Goal: Information Seeking & Learning: Learn about a topic

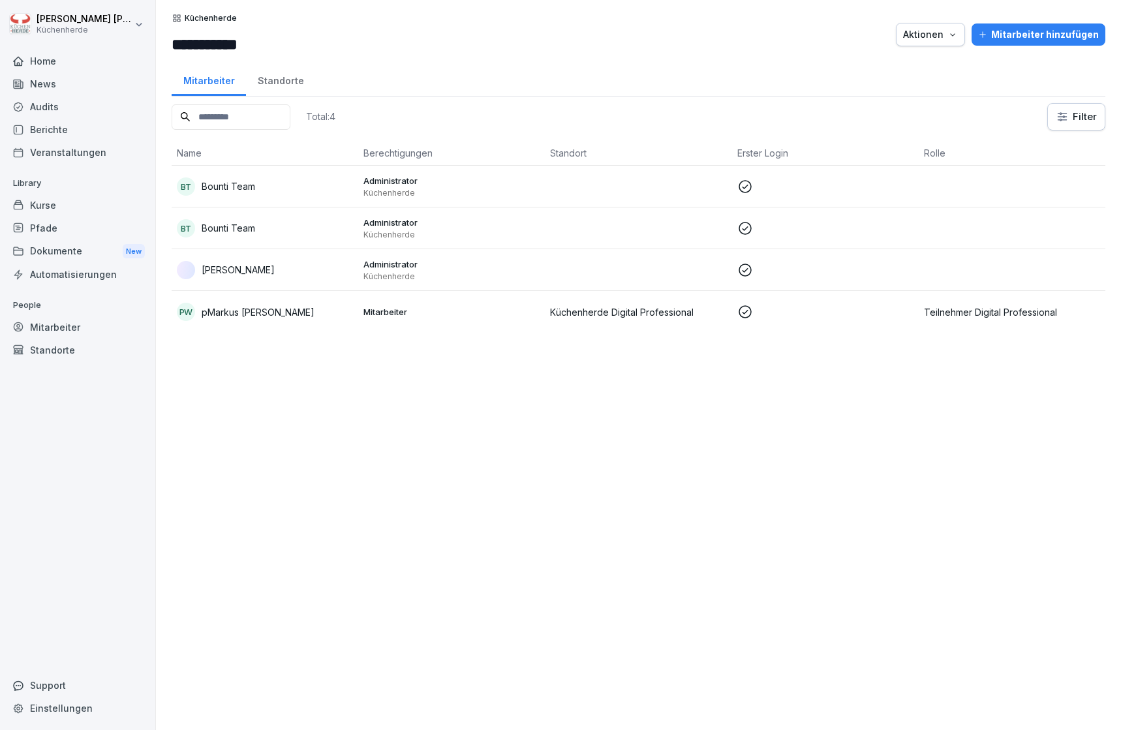
click at [65, 144] on div "Veranstaltungen" at bounding box center [78, 152] width 142 height 23
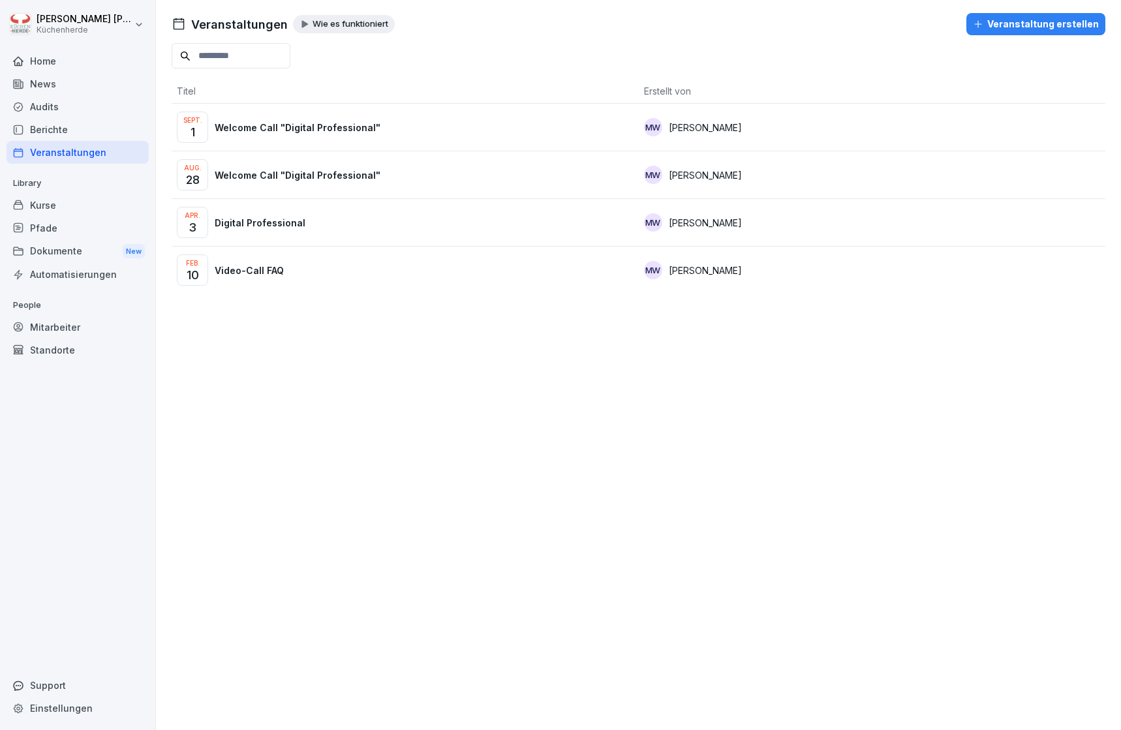
click at [327, 134] on p "Welcome Call "Digital Professional"" at bounding box center [298, 128] width 166 height 14
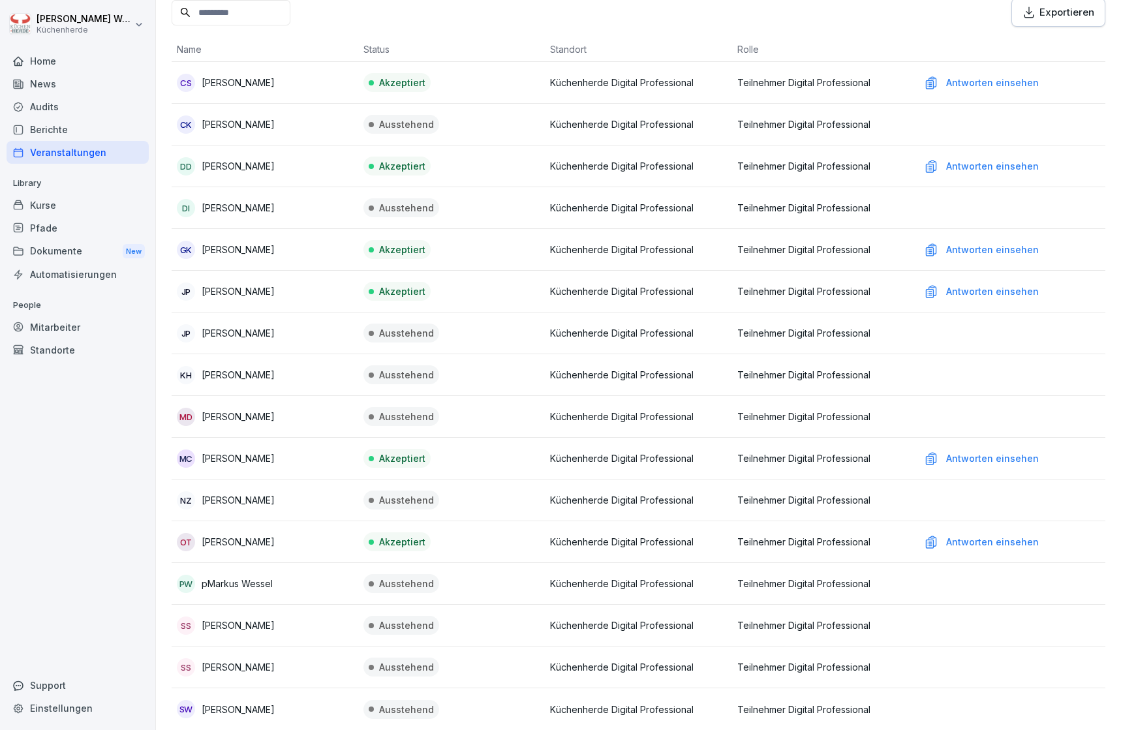
scroll to position [234, 0]
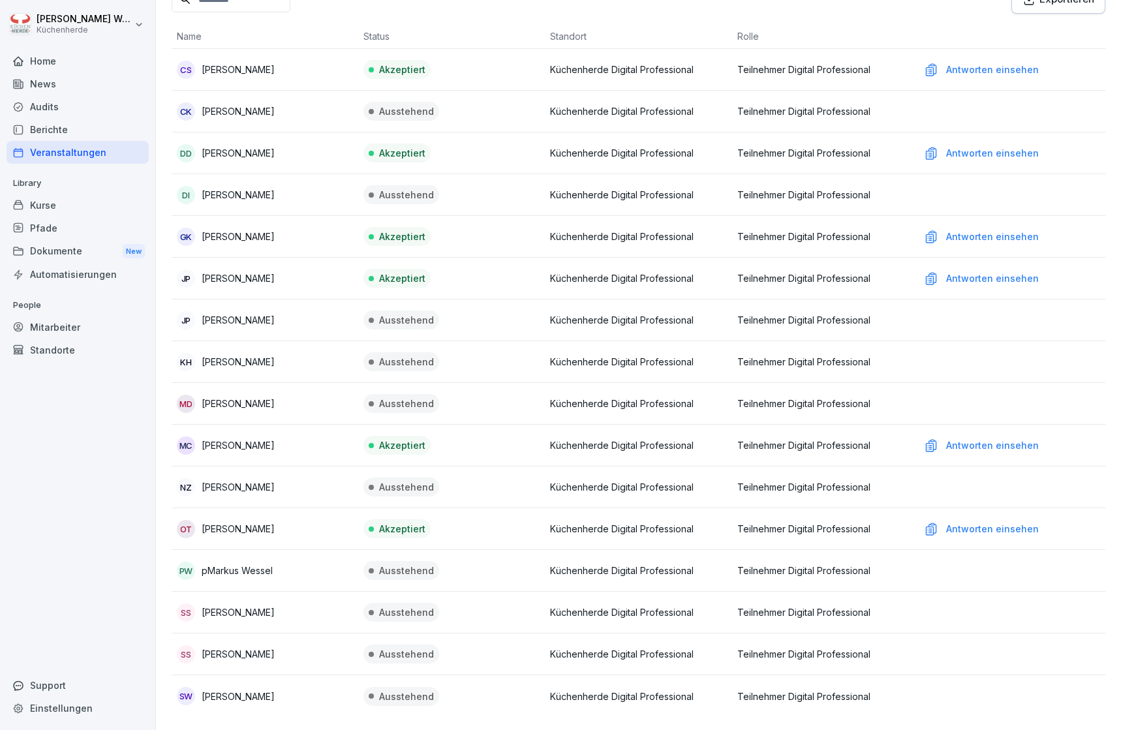
click at [958, 522] on div "Antworten einsehen" at bounding box center [1012, 529] width 176 height 14
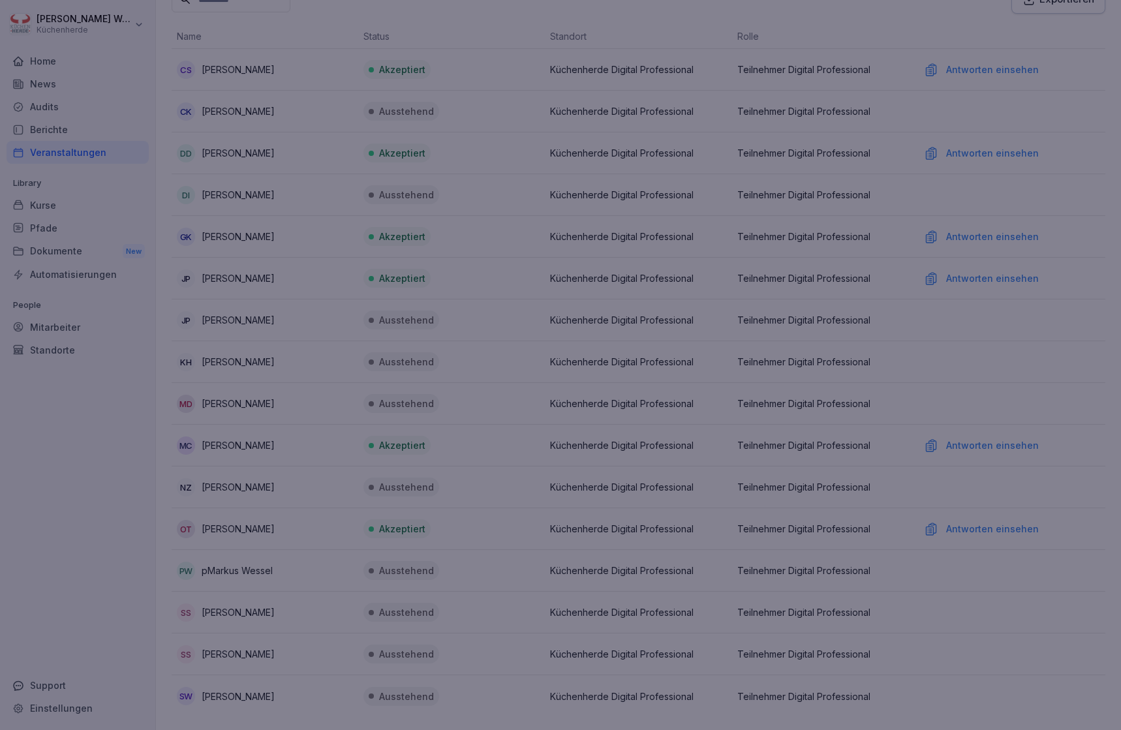
click at [940, 512] on div at bounding box center [560, 365] width 1121 height 730
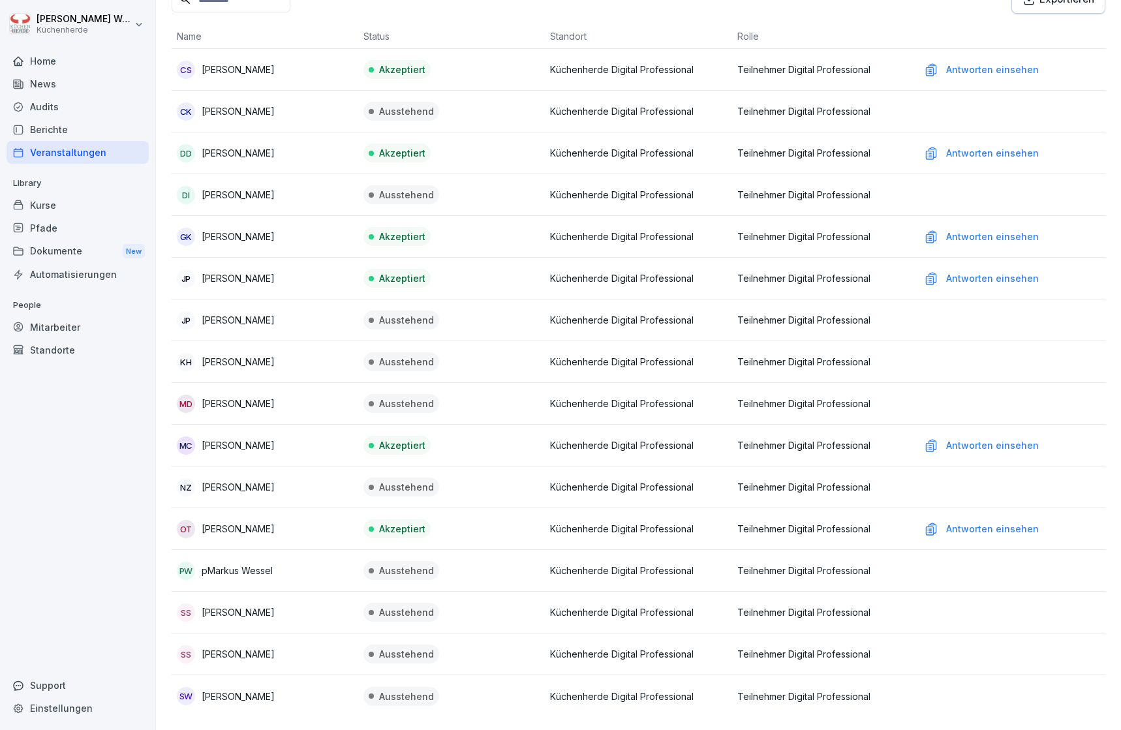
click at [962, 438] on div "Antworten einsehen" at bounding box center [1012, 445] width 176 height 14
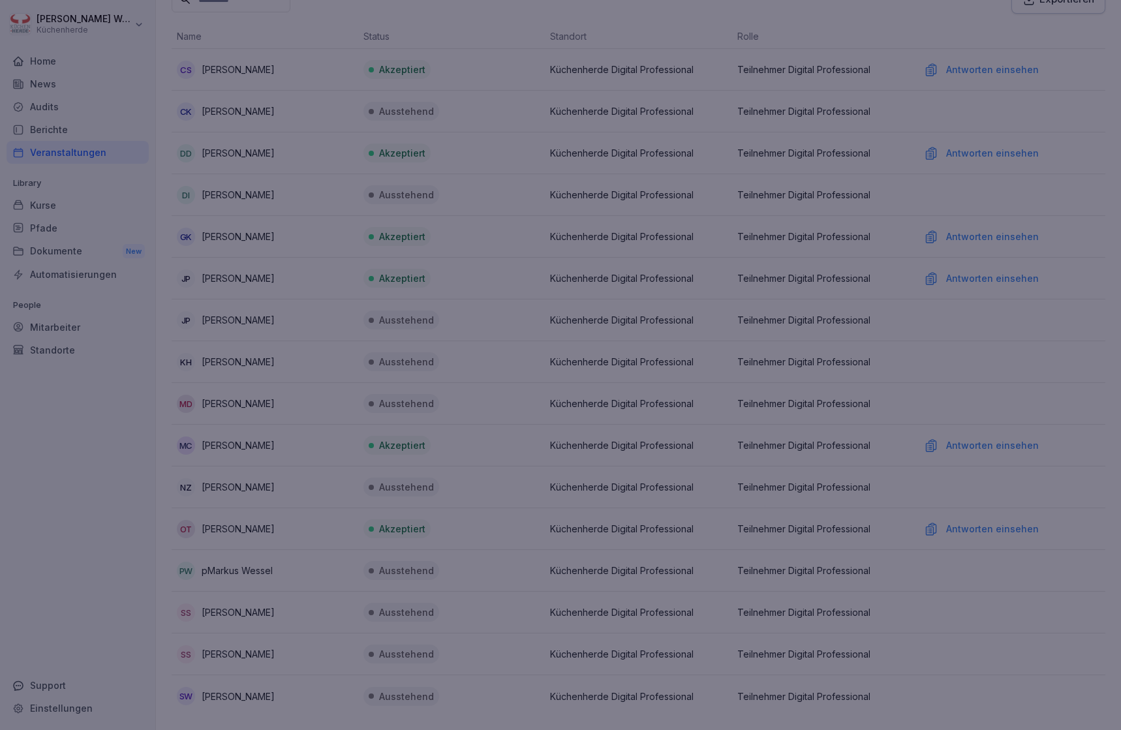
click at [989, 375] on div at bounding box center [560, 365] width 1121 height 730
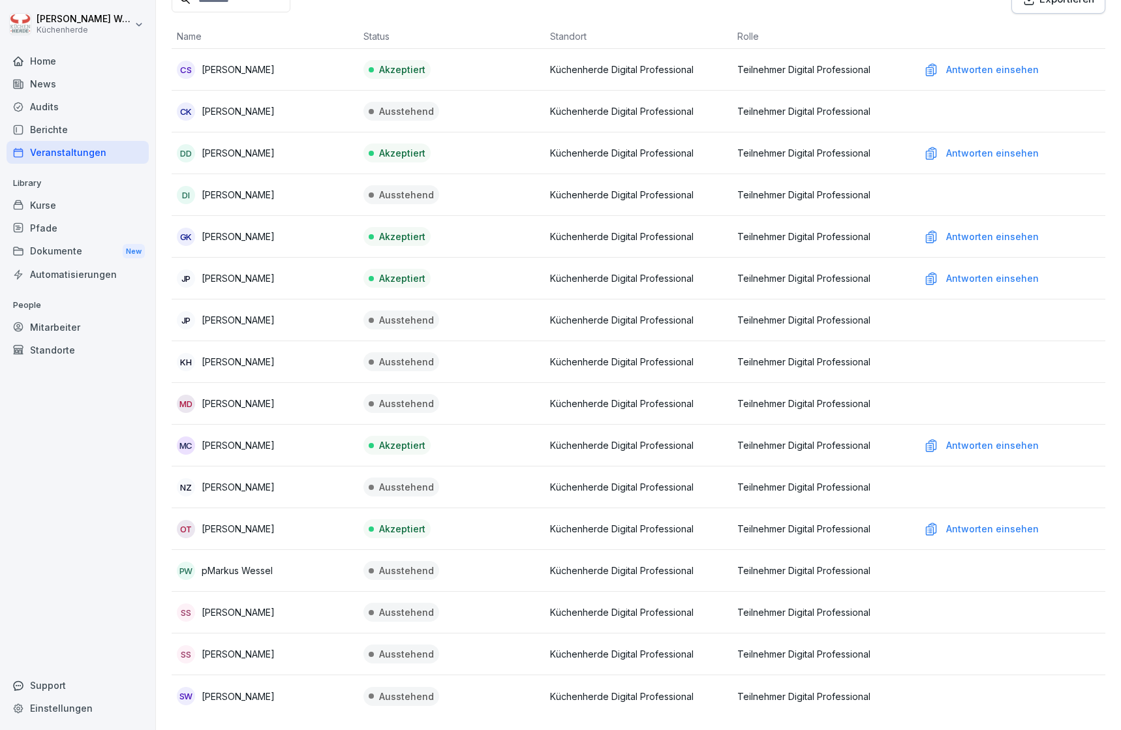
click at [994, 275] on div "Antworten einsehen" at bounding box center [1012, 278] width 176 height 14
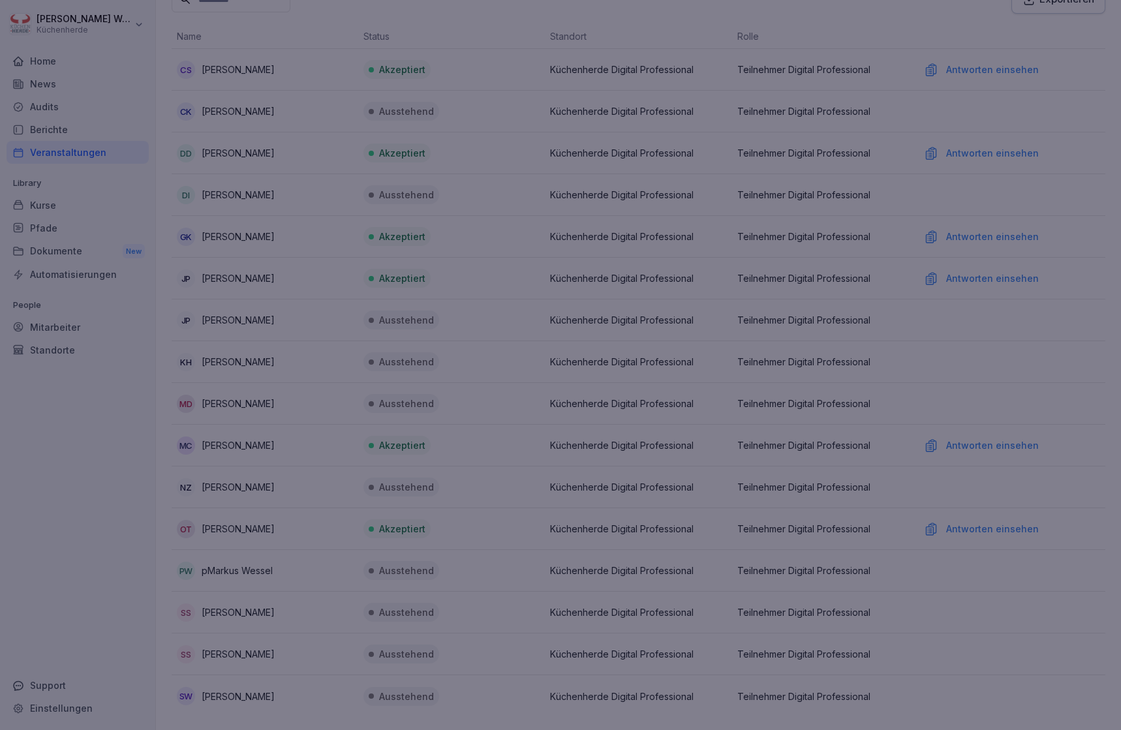
click at [994, 276] on div at bounding box center [560, 365] width 1121 height 730
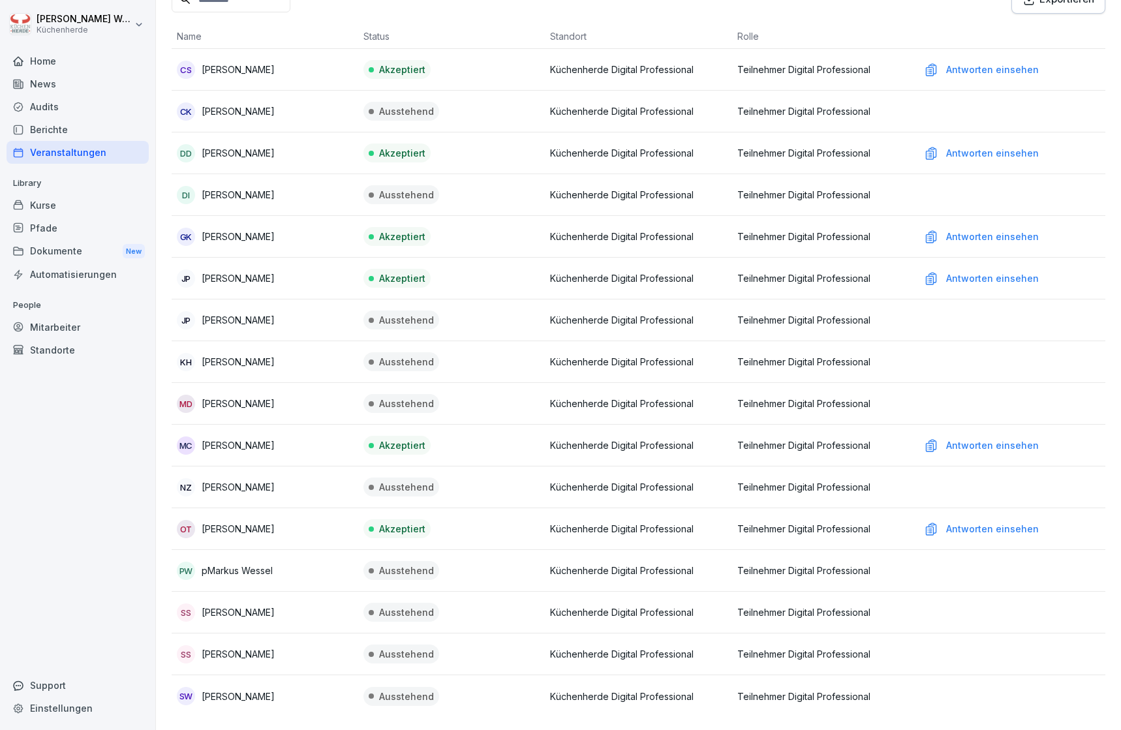
click at [992, 216] on td "Antworten einsehen" at bounding box center [1012, 237] width 187 height 42
click at [992, 230] on div "Antworten einsehen" at bounding box center [1012, 237] width 176 height 14
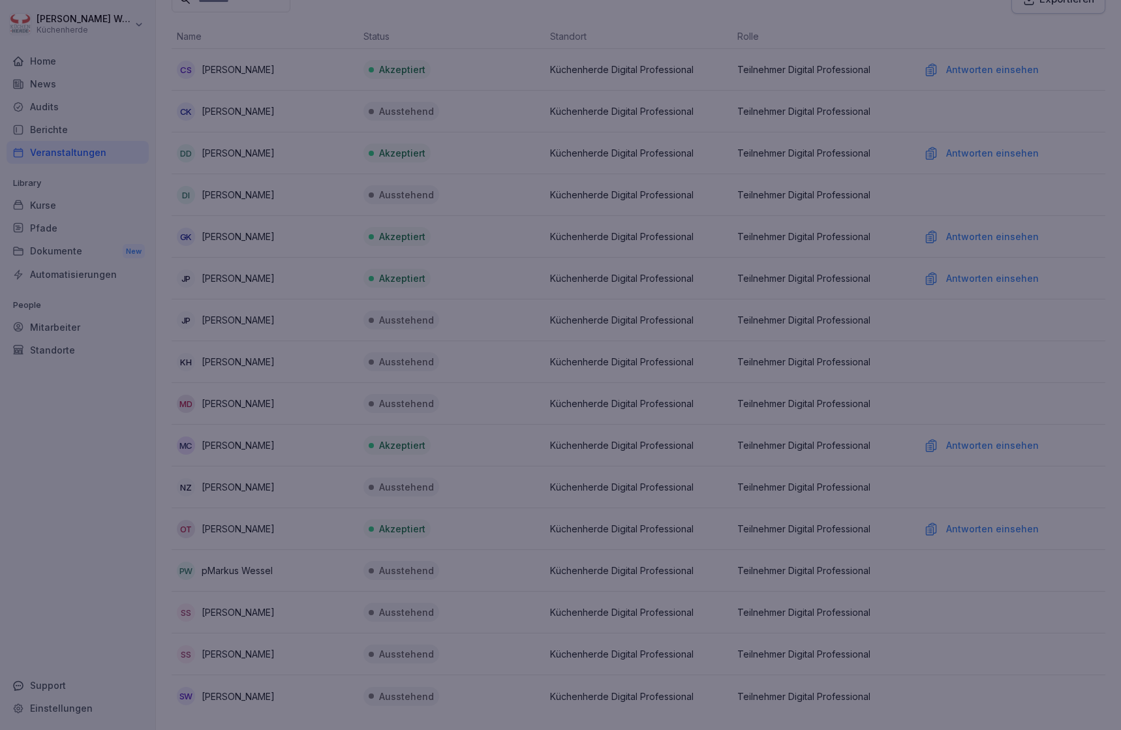
click at [992, 224] on div at bounding box center [560, 365] width 1121 height 730
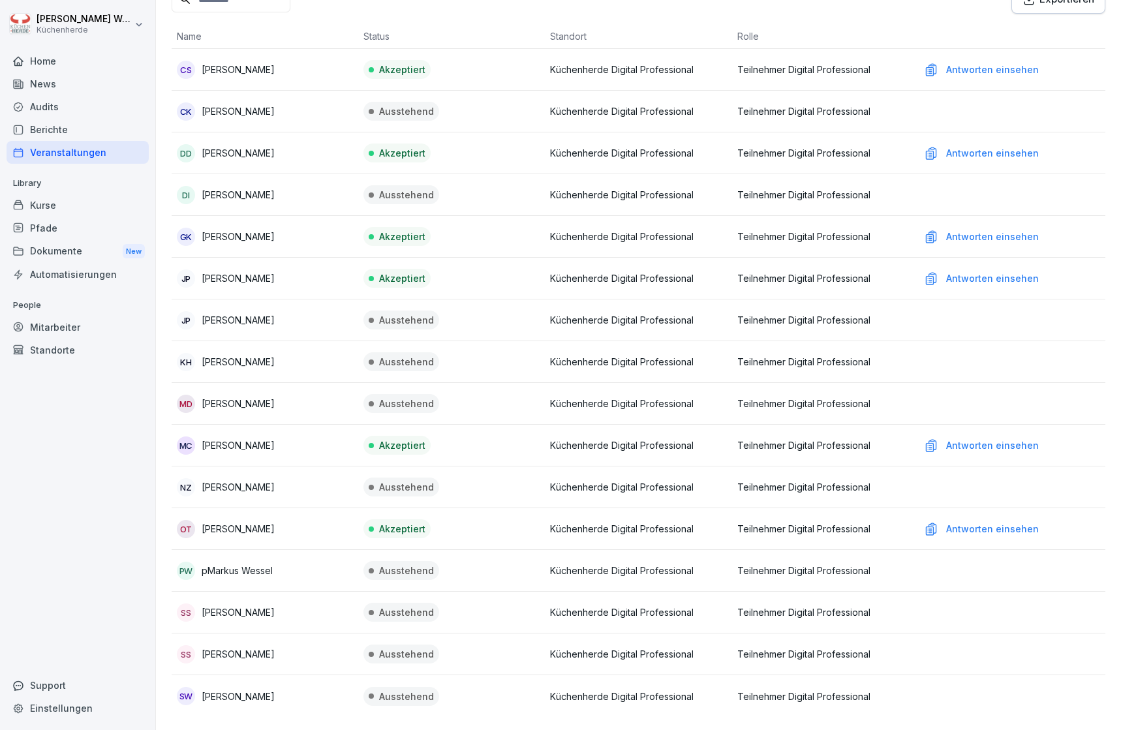
click at [993, 154] on td "Antworten einsehen" at bounding box center [1012, 153] width 187 height 42
click at [987, 146] on div "Antworten einsehen" at bounding box center [1012, 153] width 176 height 14
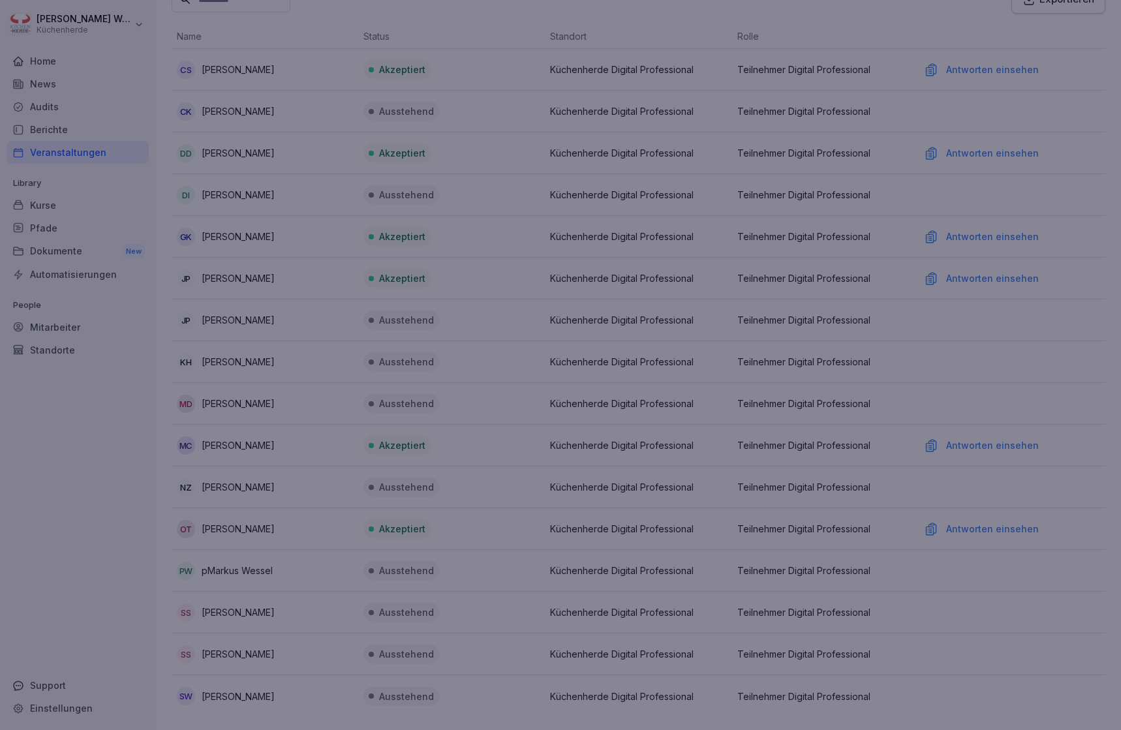
click at [999, 212] on div at bounding box center [560, 365] width 1121 height 730
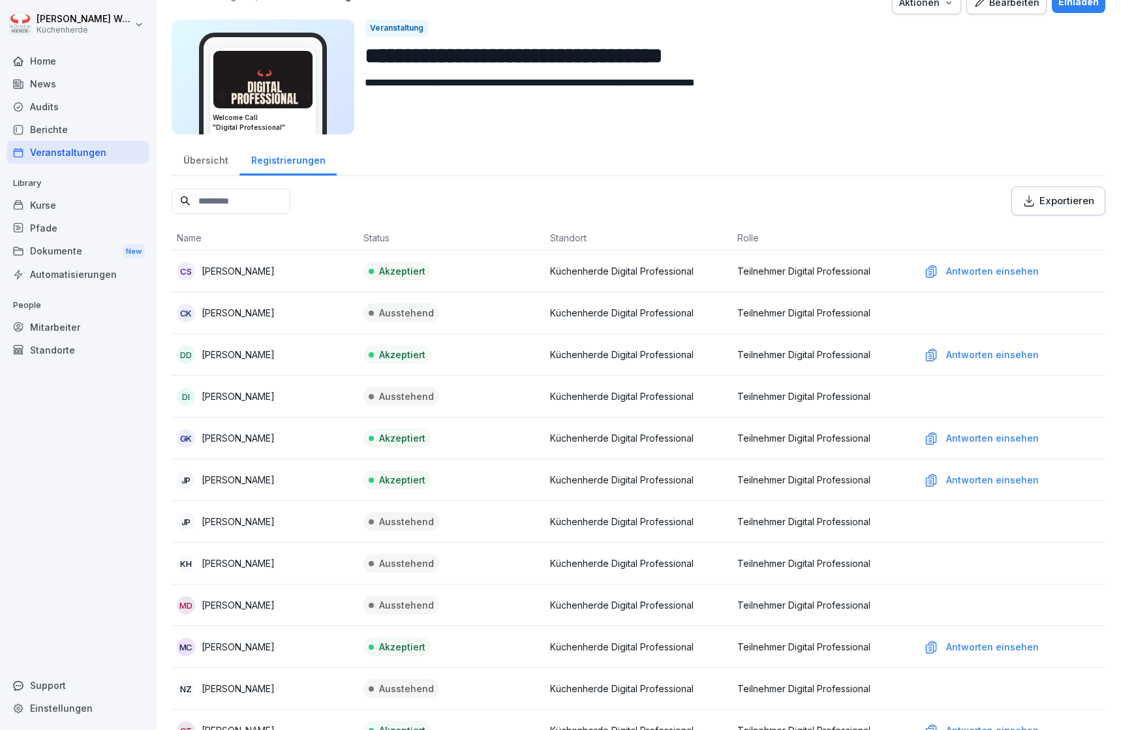
scroll to position [0, 0]
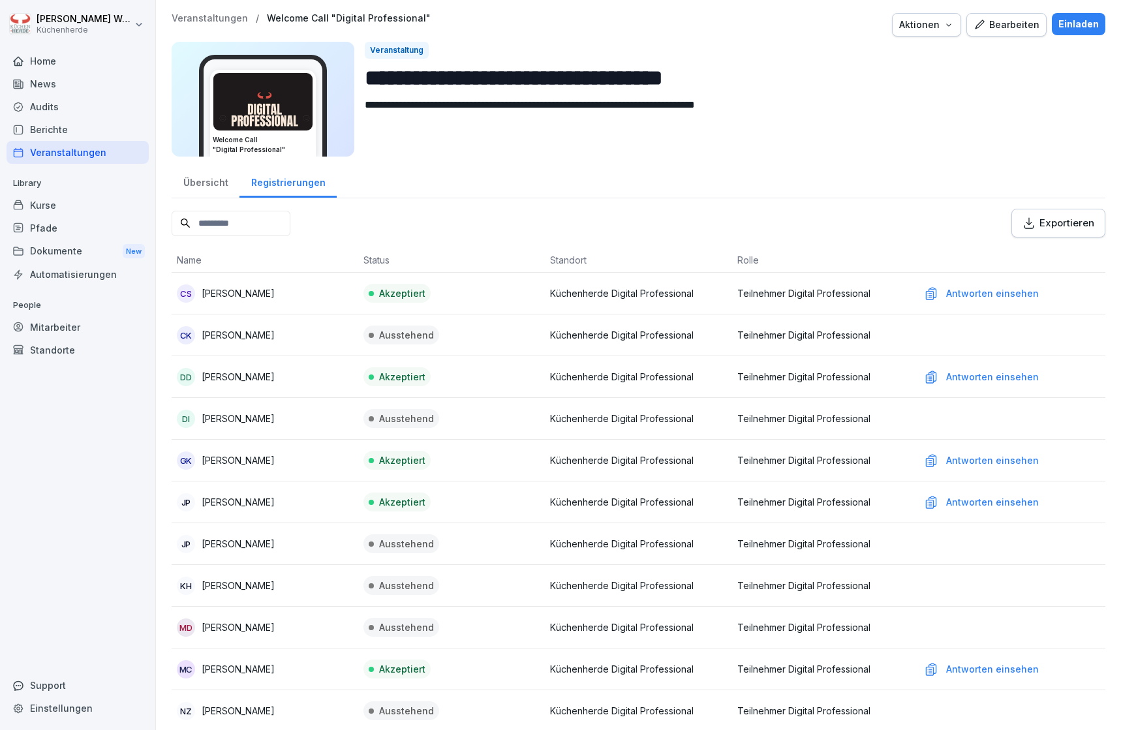
click at [980, 292] on div "Antworten einsehen" at bounding box center [1012, 293] width 176 height 14
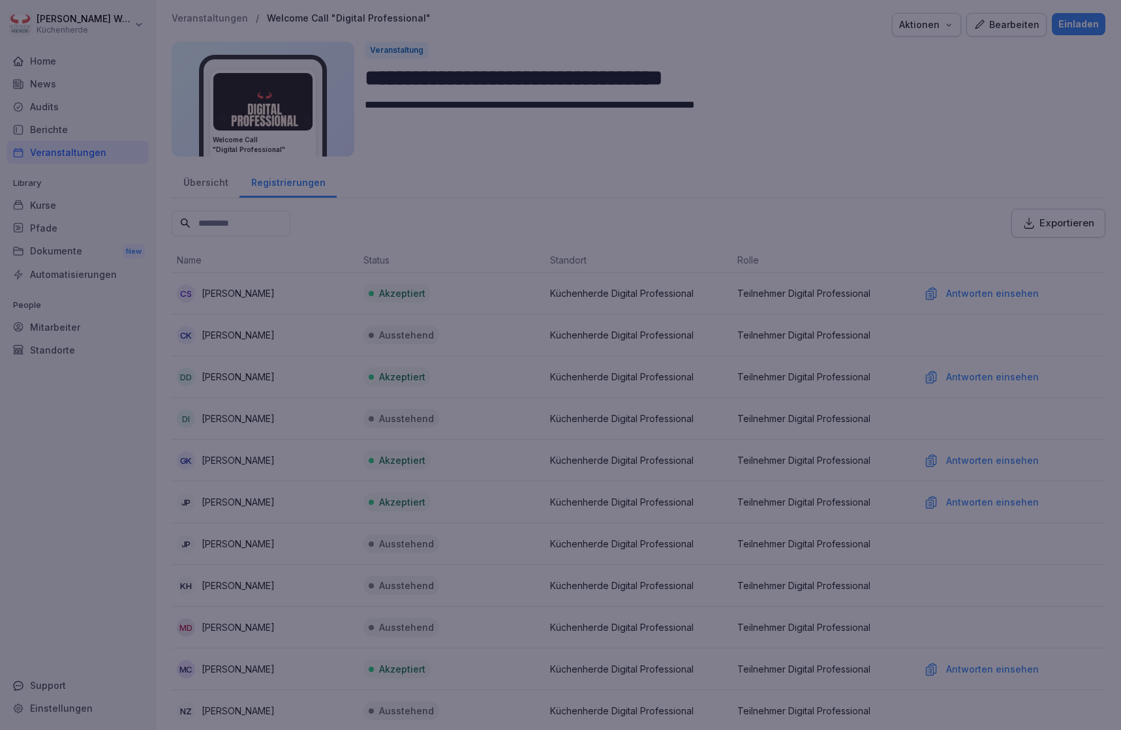
click at [981, 294] on div at bounding box center [560, 365] width 1121 height 730
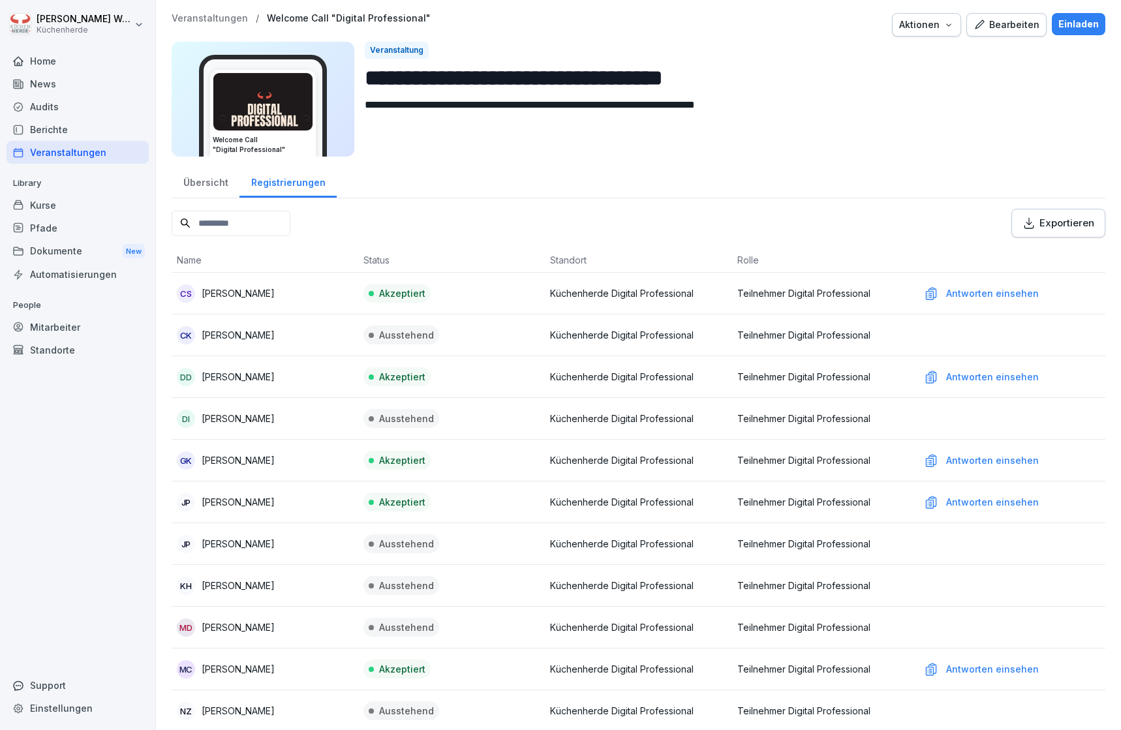
click at [52, 202] on div "Kurse" at bounding box center [78, 205] width 142 height 23
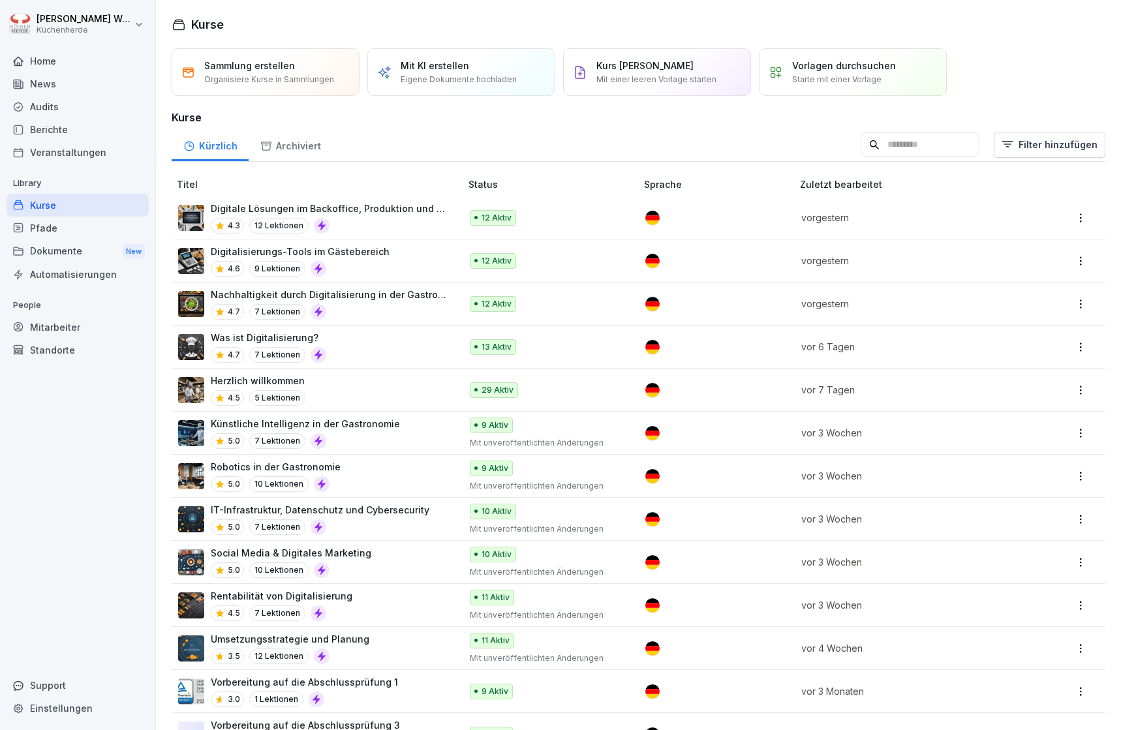
click at [353, 383] on div "Herzlich willkommen 4.5 5 Lektionen" at bounding box center [312, 390] width 269 height 32
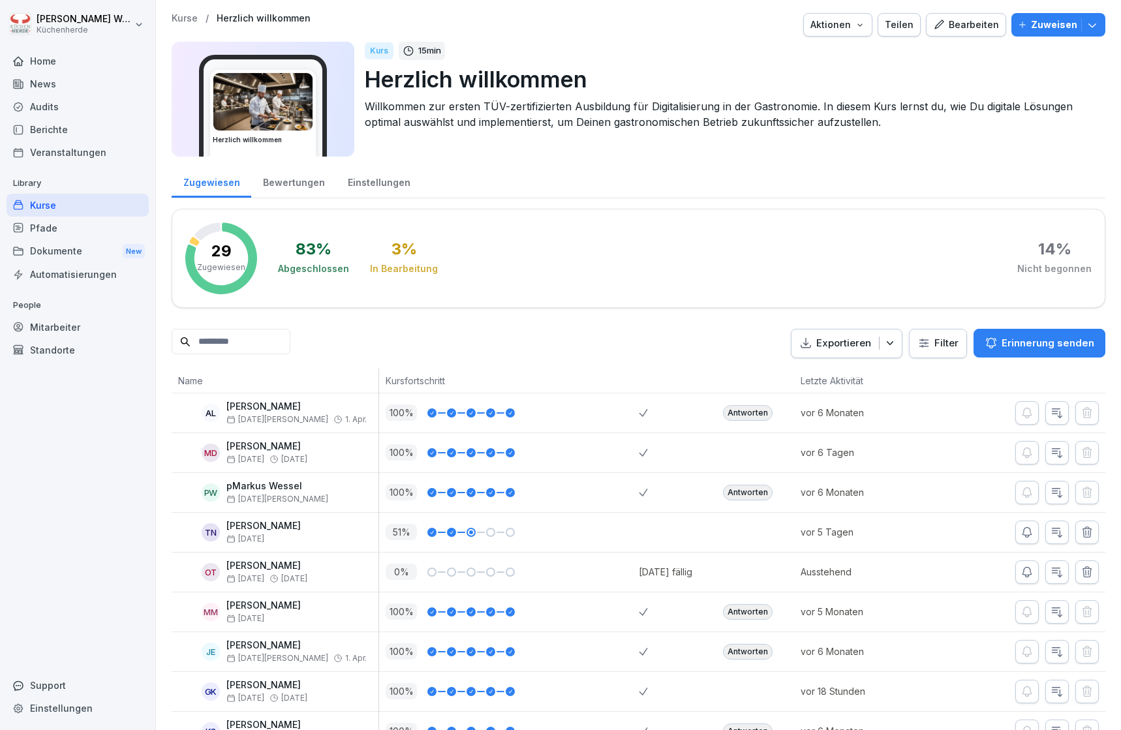
click at [287, 185] on div "Bewertungen" at bounding box center [293, 180] width 85 height 33
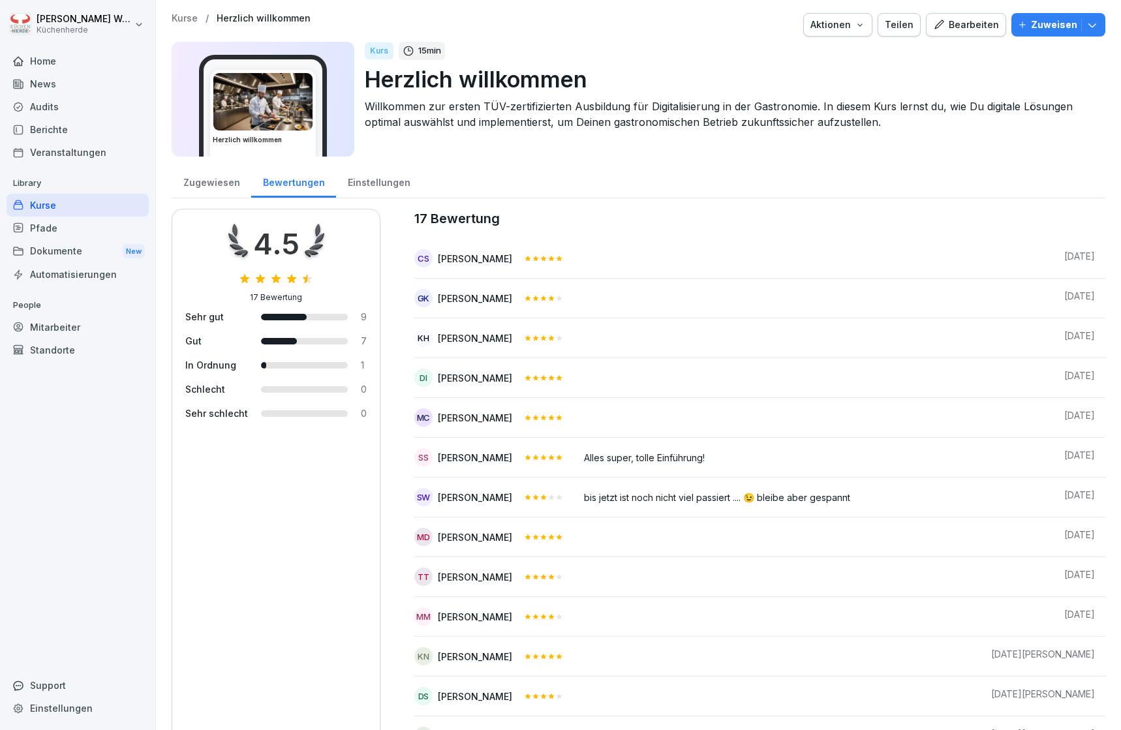
click at [52, 202] on div "Kurse" at bounding box center [78, 205] width 142 height 23
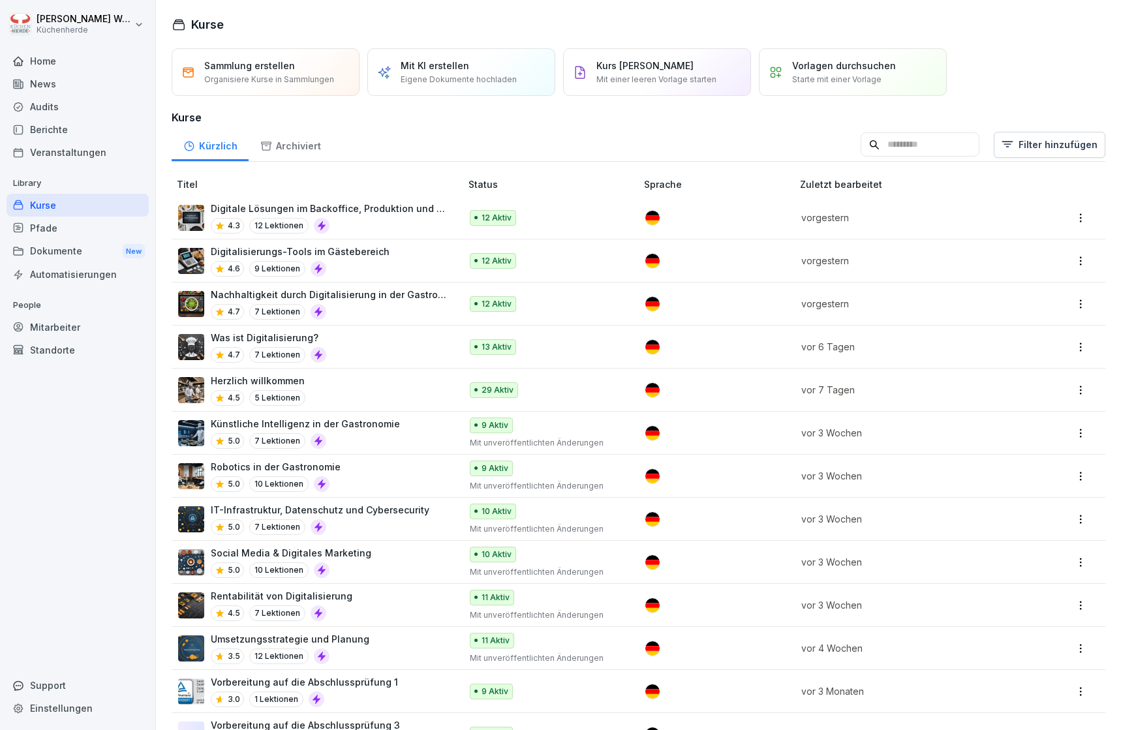
click at [332, 346] on div "Was ist Digitalisierung? 4.7 7 Lektionen" at bounding box center [312, 347] width 269 height 32
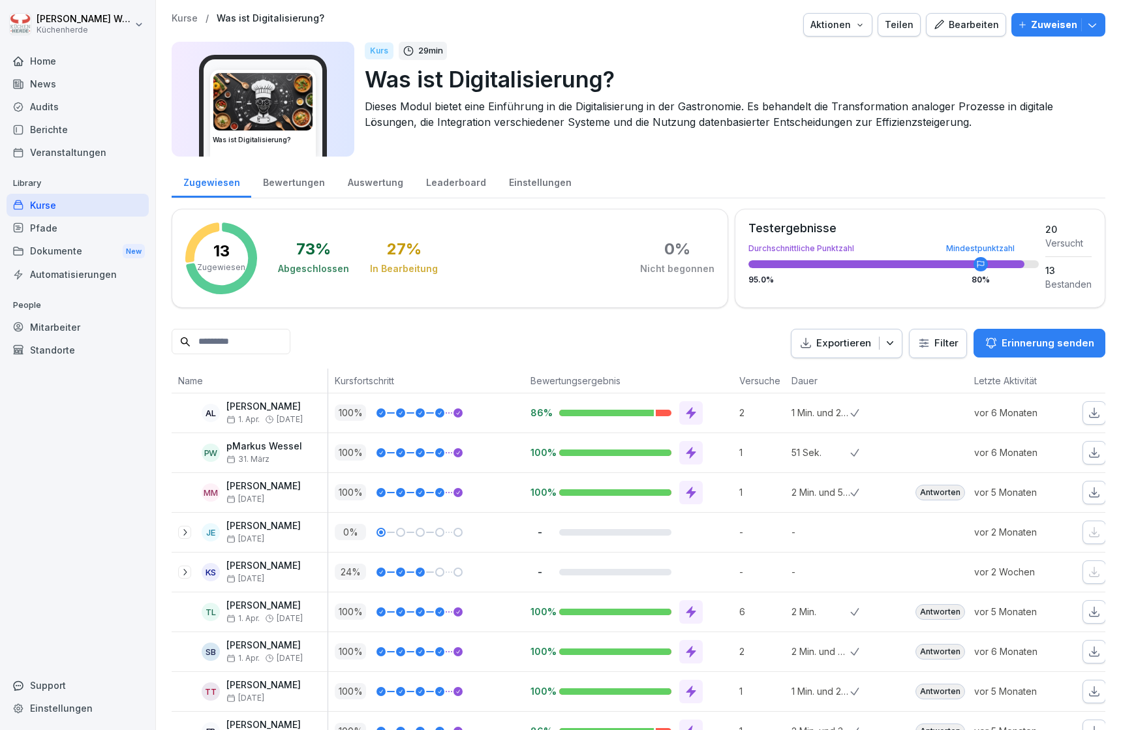
click at [280, 184] on div "Bewertungen" at bounding box center [293, 180] width 85 height 33
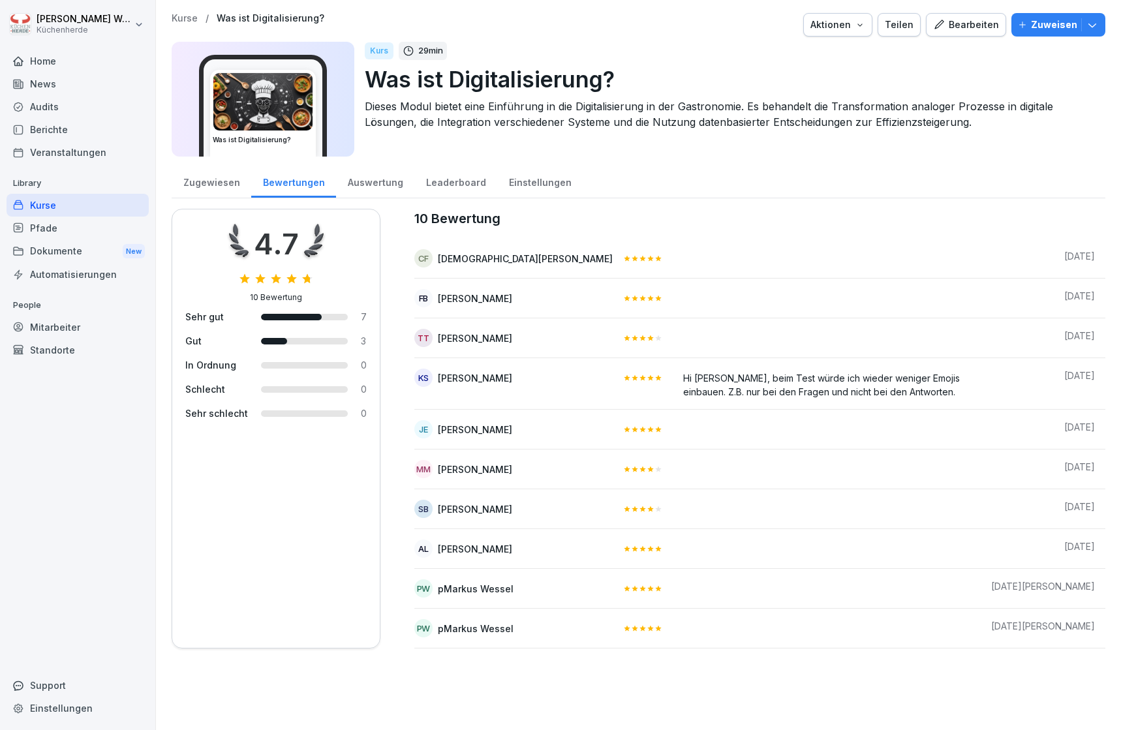
click at [186, 187] on div "Zugewiesen" at bounding box center [212, 180] width 80 height 33
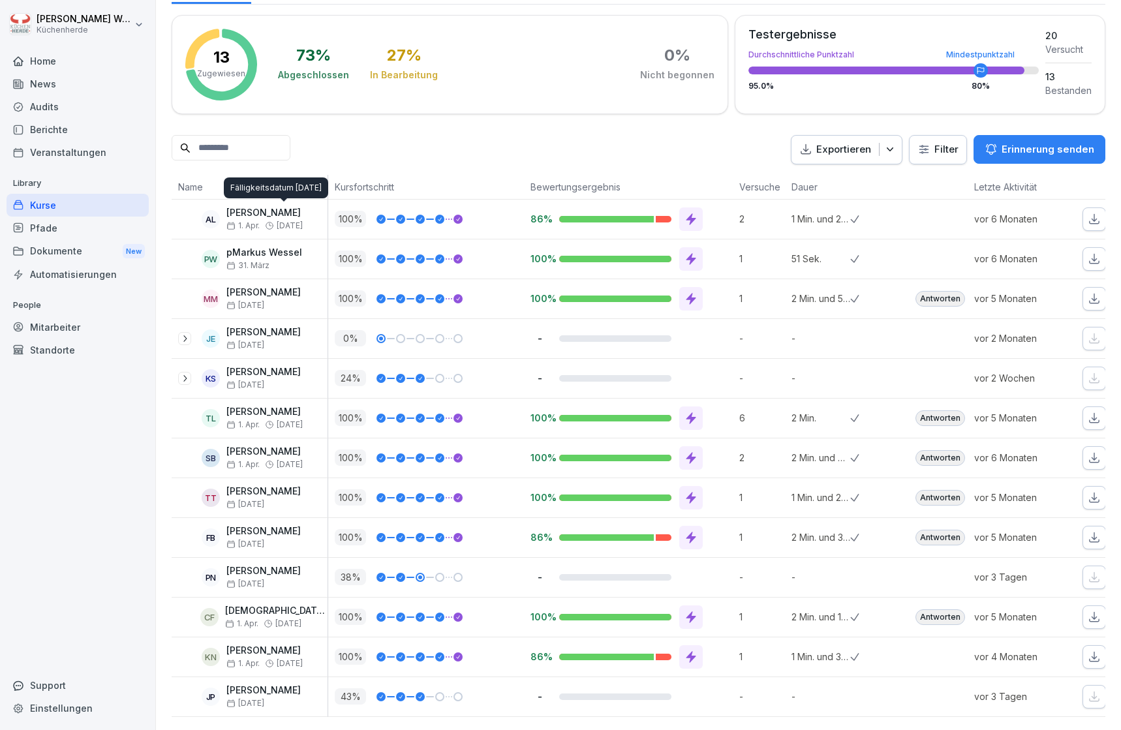
scroll to position [213, 0]
click at [62, 67] on div "Home" at bounding box center [78, 61] width 142 height 23
